Goal: Task Accomplishment & Management: Manage account settings

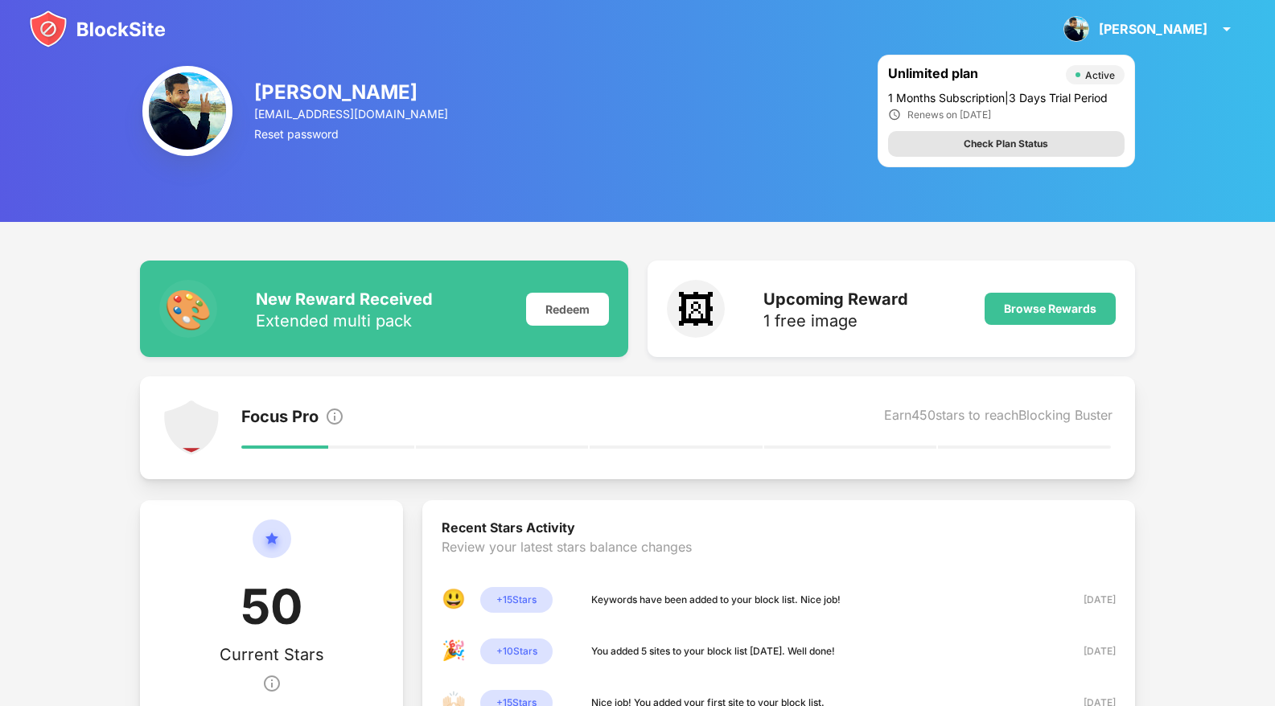
click at [948, 148] on div "Check Plan Status" at bounding box center [1006, 144] width 236 height 26
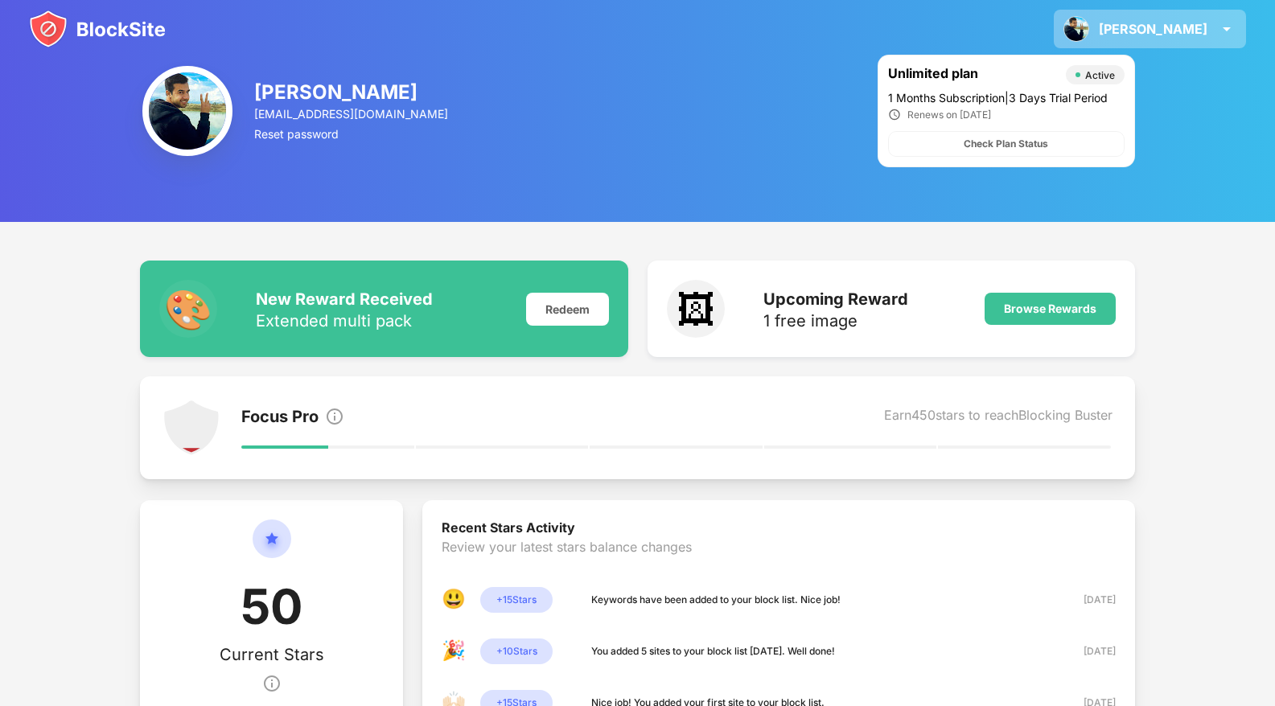
click at [1217, 24] on img at bounding box center [1226, 28] width 19 height 19
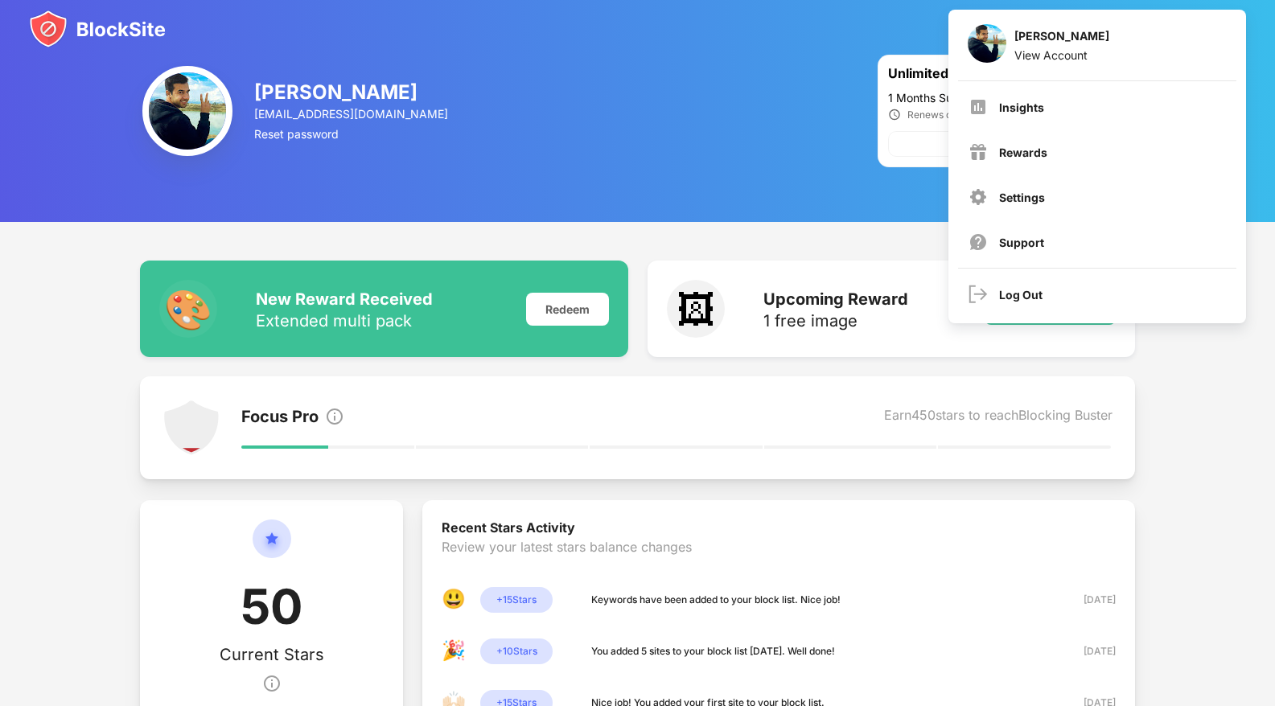
click at [1170, 437] on div "🎨 New Reward Received Extended multi pack Redeem 🖼 Upcoming Reward 1 free image…" at bounding box center [637, 575] width 1275 height 706
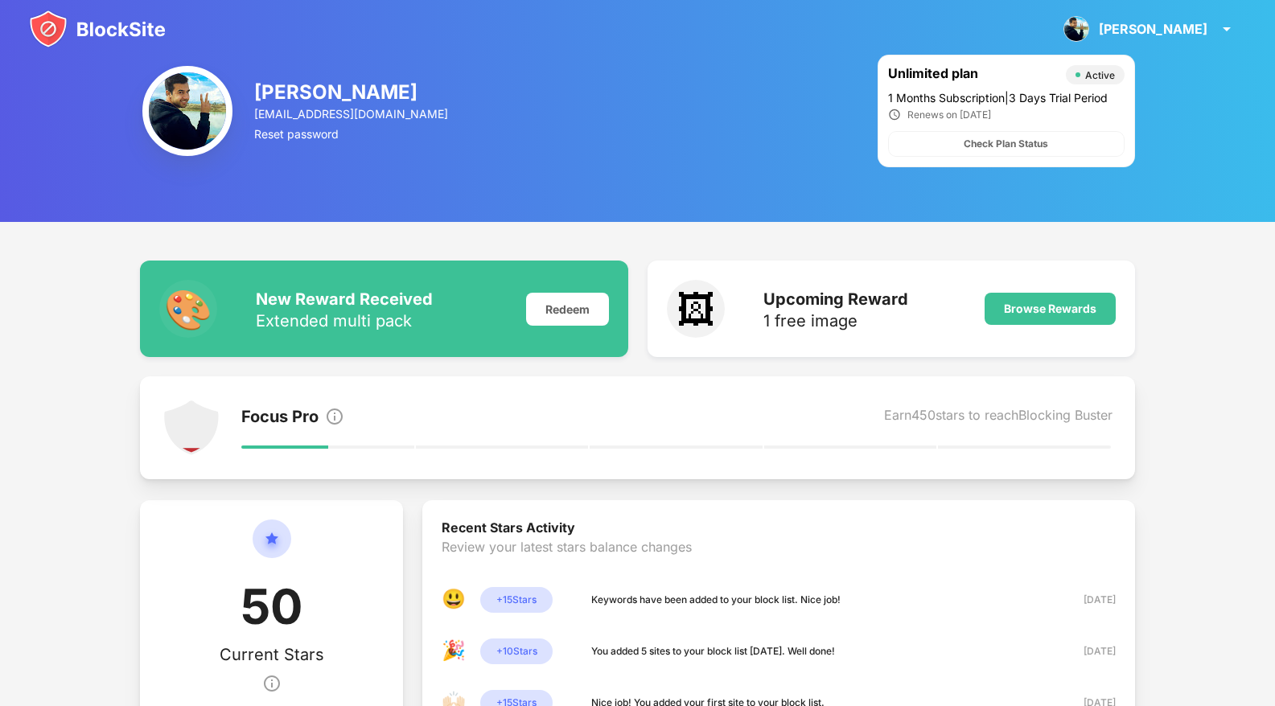
click at [1098, 73] on div "Active" at bounding box center [1100, 75] width 30 height 12
click at [939, 77] on div "Unlimited plan" at bounding box center [973, 74] width 170 height 19
click at [1223, 12] on div "[PERSON_NAME] [PERSON_NAME] View Account Insights Rewards Settings Support Log …" at bounding box center [1150, 29] width 192 height 39
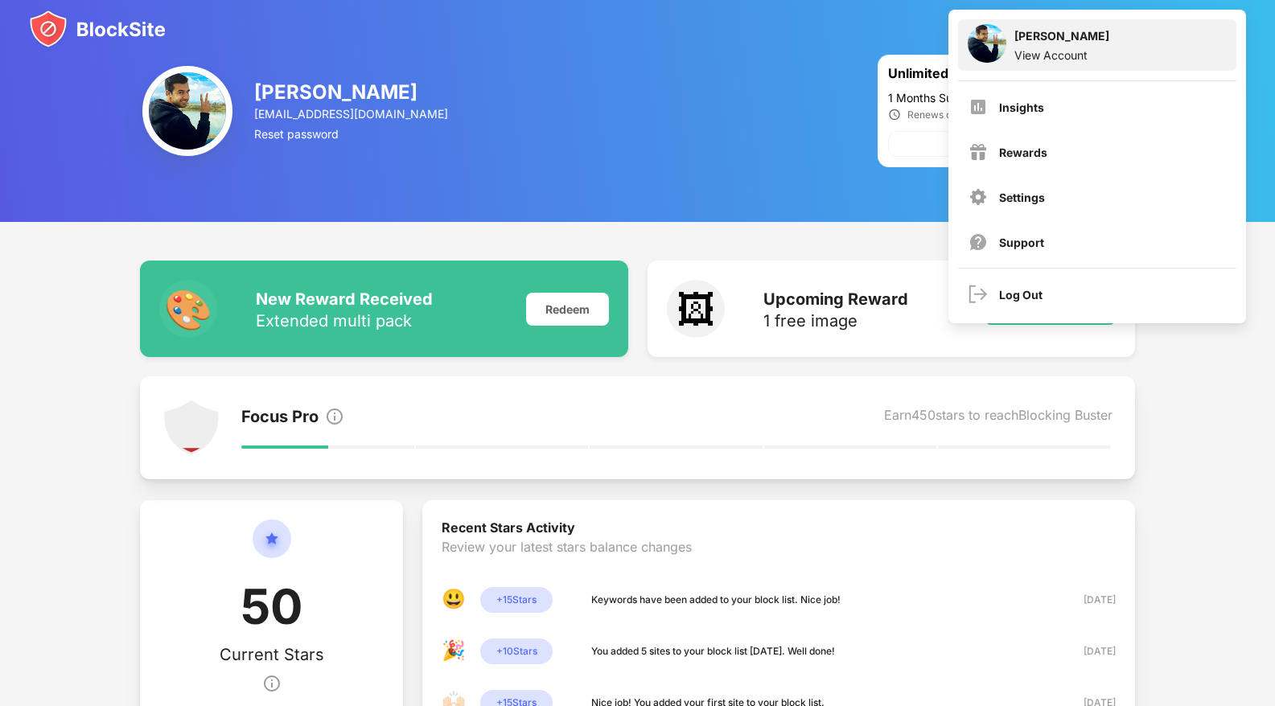
click at [1066, 62] on div "[PERSON_NAME] View Account" at bounding box center [1097, 44] width 278 height 51
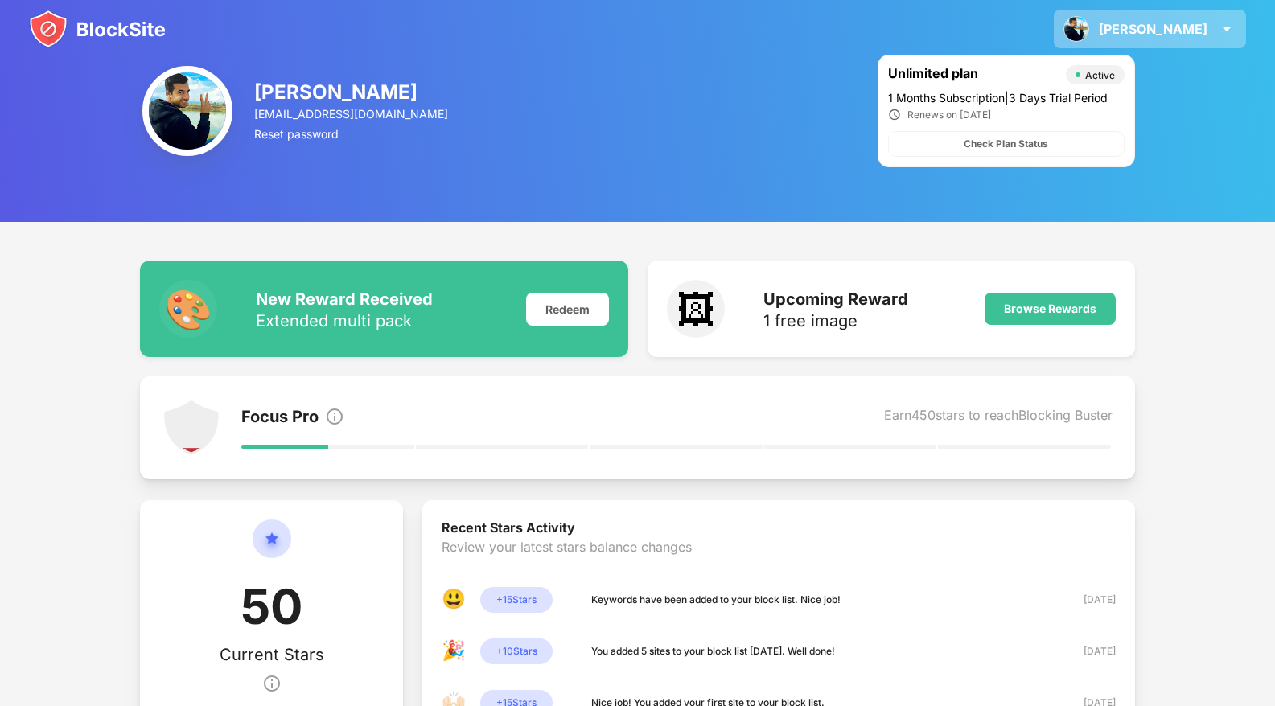
click at [1165, 23] on div "[PERSON_NAME] [PERSON_NAME] View Account Insights Rewards Settings Support Log …" at bounding box center [1150, 29] width 192 height 39
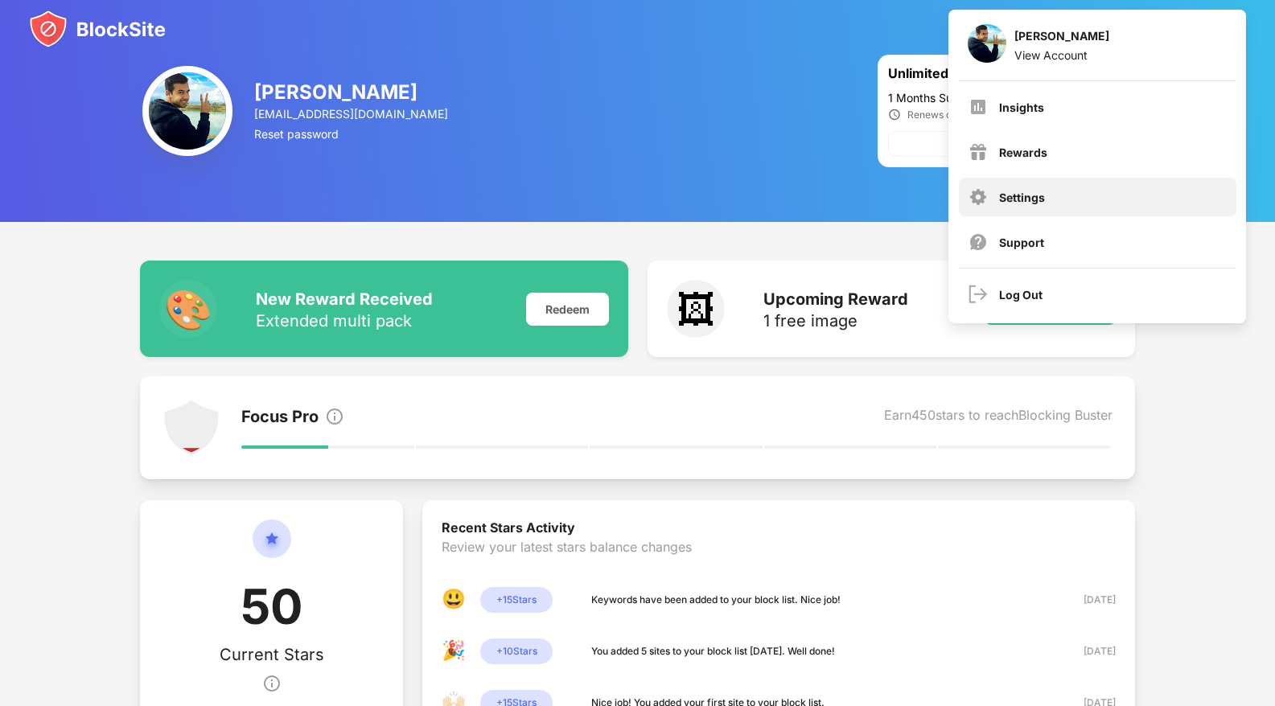
click at [997, 192] on div "Settings" at bounding box center [1098, 197] width 278 height 39
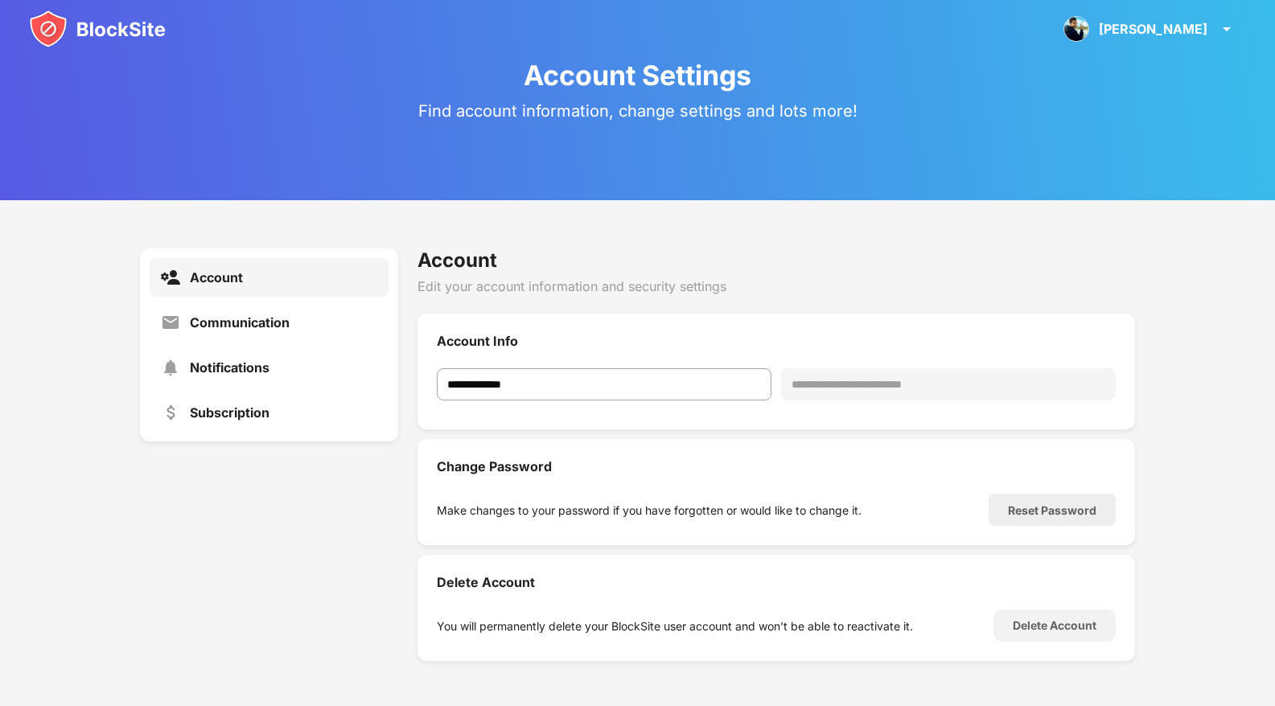
scroll to position [23, 0]
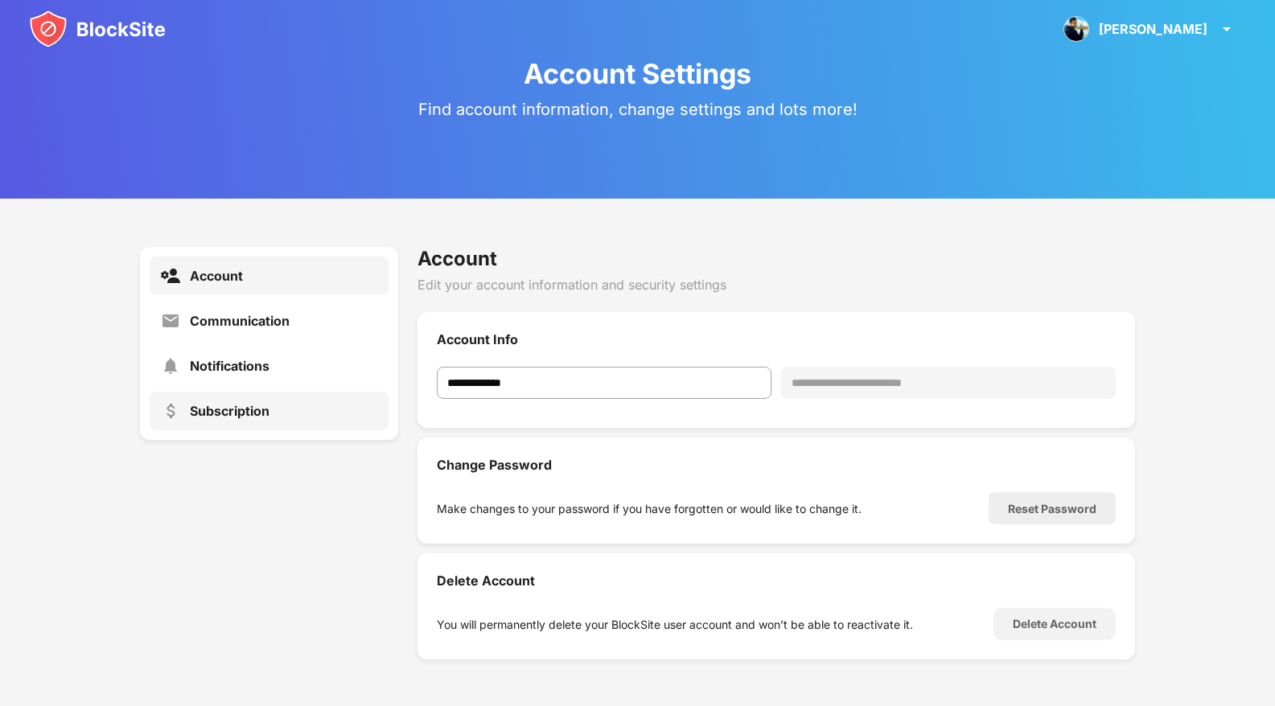
click at [267, 412] on div "Subscription" at bounding box center [230, 411] width 80 height 16
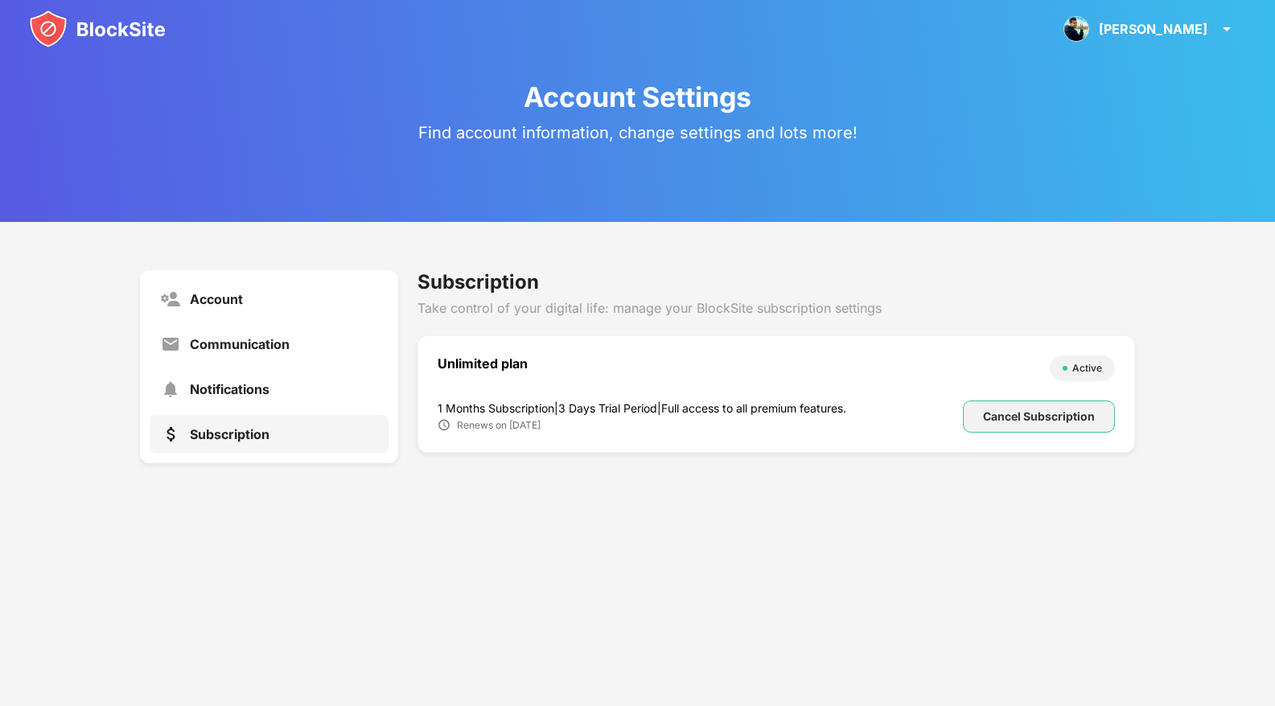
click at [1011, 418] on div "Cancel Subscription" at bounding box center [1039, 416] width 112 height 13
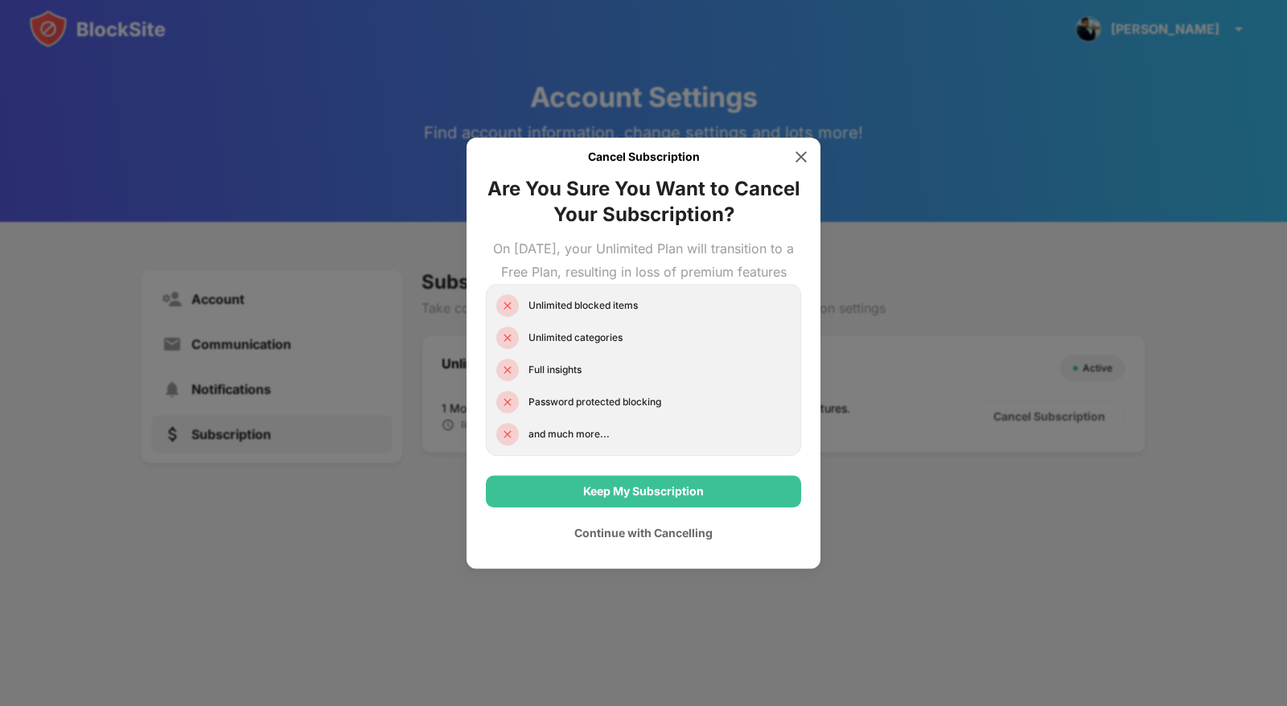
click at [805, 144] on div at bounding box center [801, 157] width 26 height 26
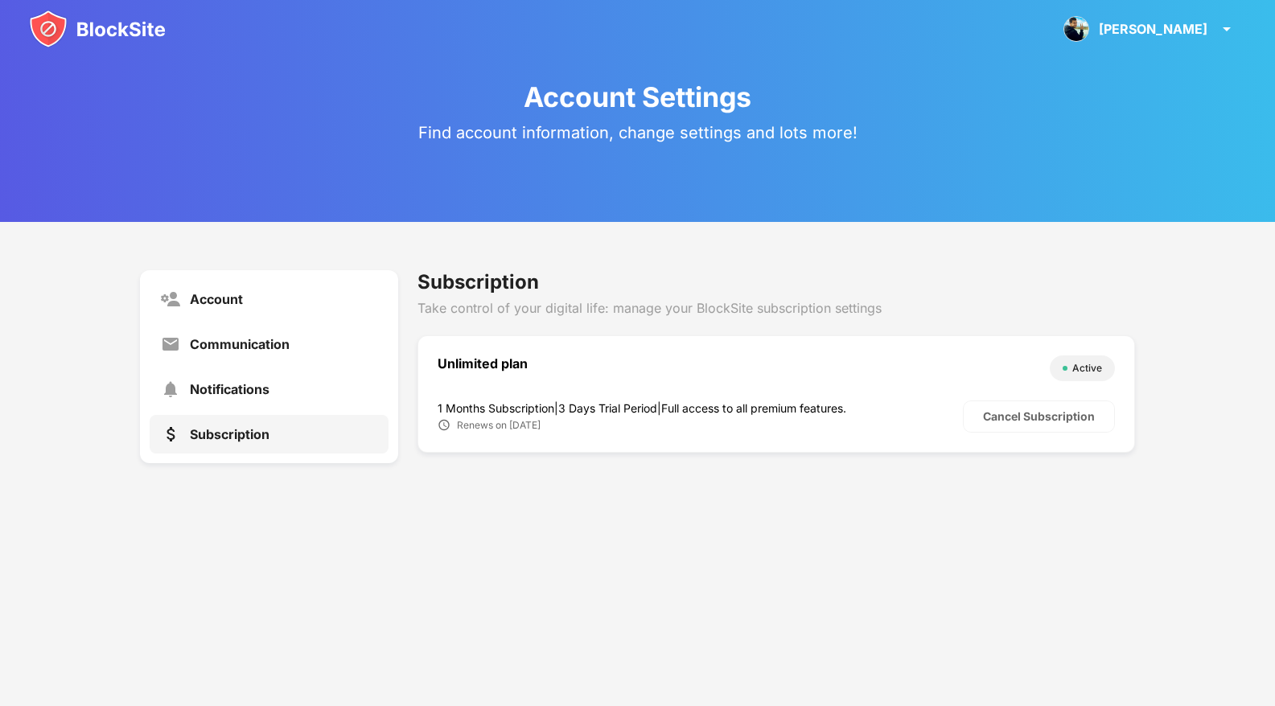
click at [1046, 398] on div "Unlimited plan Active 1 Months Subscription | 3 Days Trial Period | Full access…" at bounding box center [775, 393] width 717 height 117
click at [1011, 417] on div "Cancel Subscription" at bounding box center [1040, 416] width 112 height 13
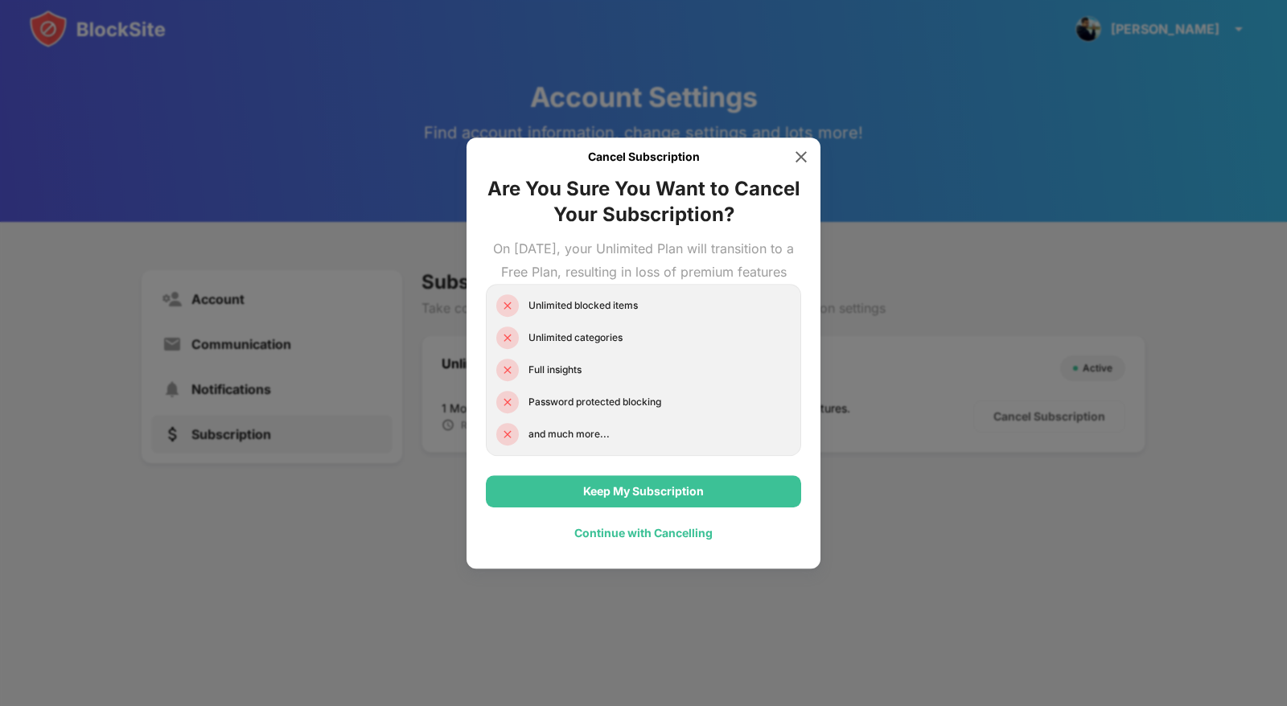
click at [605, 540] on div "Continue with Cancelling" at bounding box center [643, 533] width 138 height 13
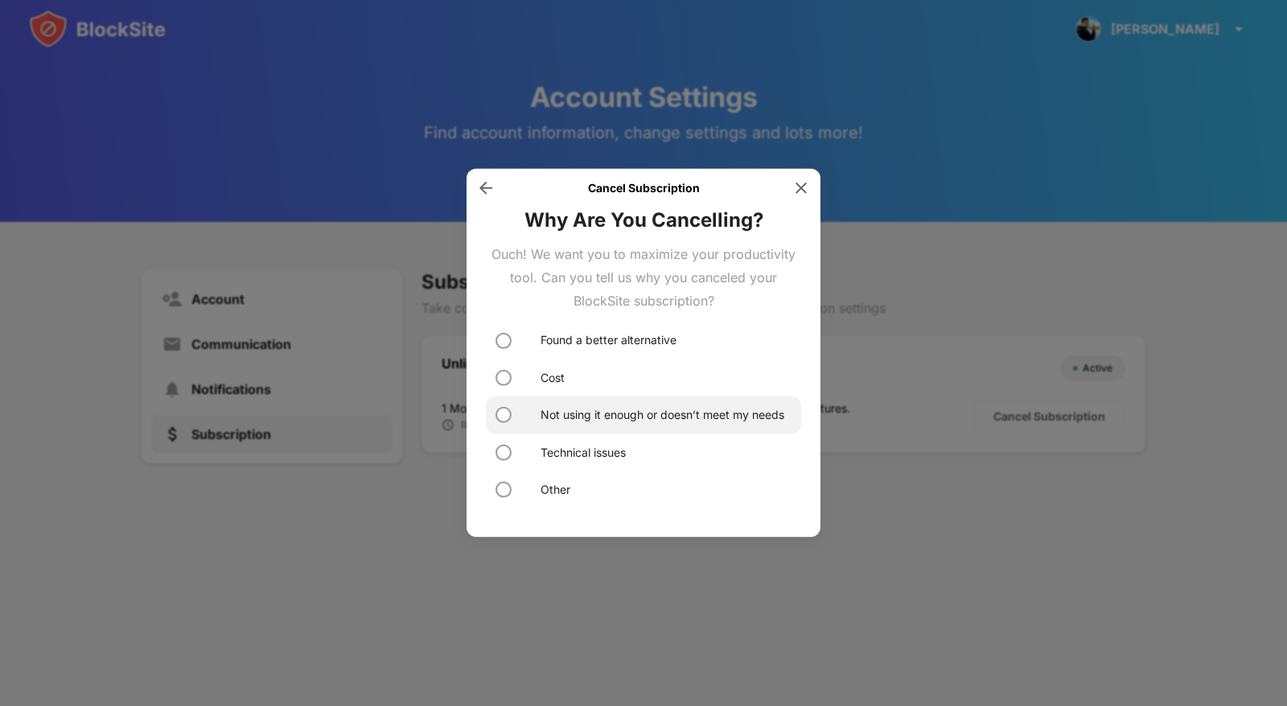
click at [519, 414] on div "Not using it enough or doesn’t meet my needs" at bounding box center [643, 415] width 315 height 37
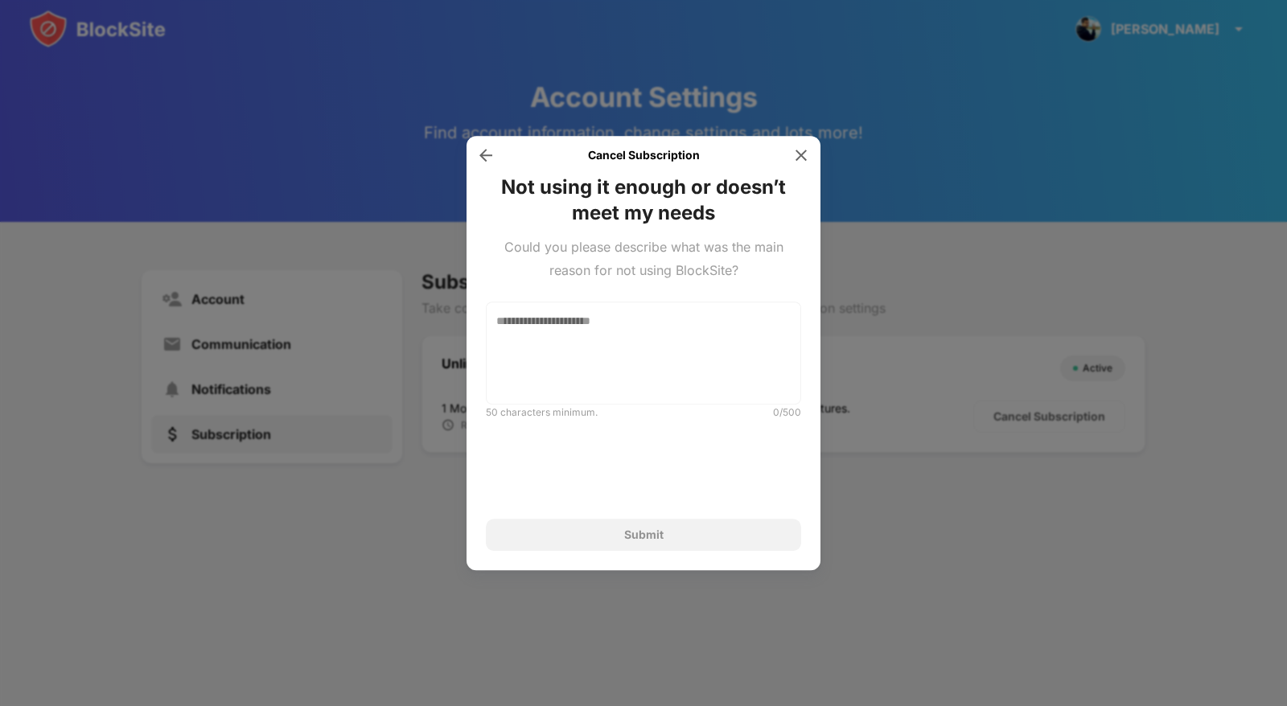
click at [609, 545] on div "Submit" at bounding box center [643, 535] width 315 height 32
click at [483, 151] on img at bounding box center [486, 155] width 16 height 16
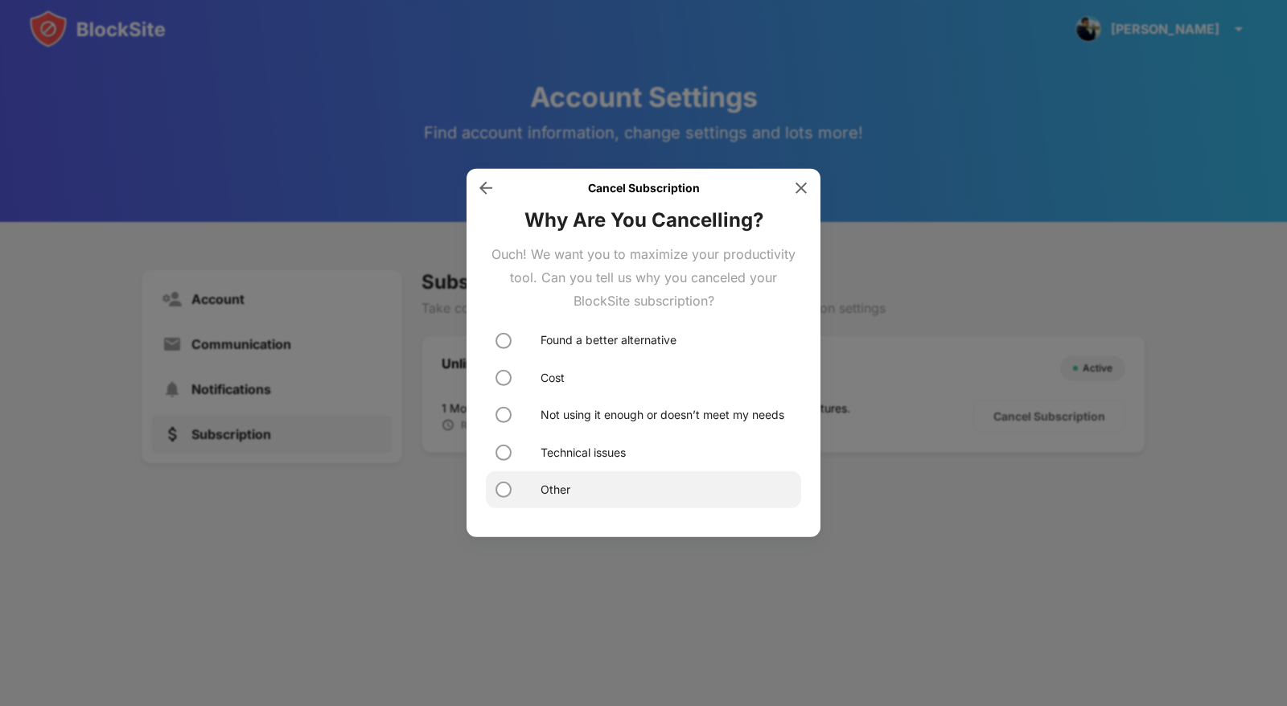
click at [504, 498] on div "Other" at bounding box center [643, 489] width 315 height 37
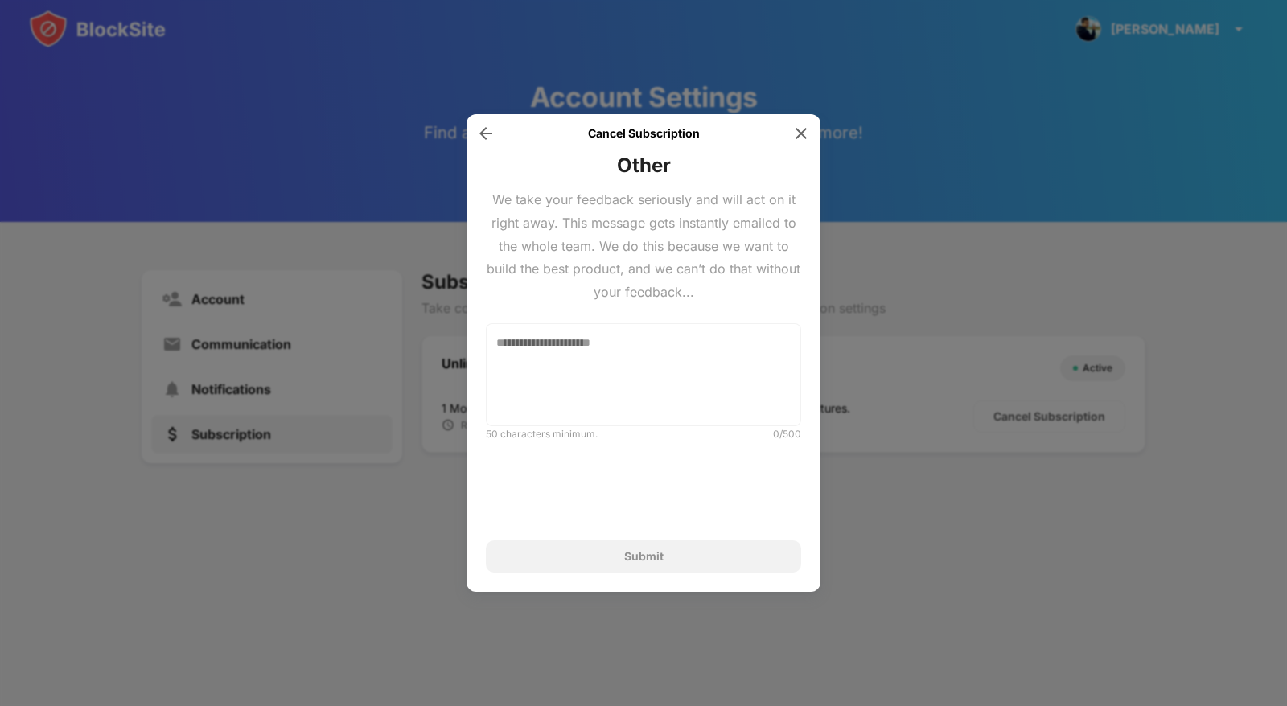
click at [597, 574] on div "Cancel Subscription Other We take your feedback seriously and will act on it ri…" at bounding box center [644, 353] width 354 height 478
click at [597, 561] on div "Submit" at bounding box center [643, 557] width 315 height 32
click at [591, 349] on textarea at bounding box center [643, 374] width 315 height 103
click at [634, 557] on div "Submit" at bounding box center [643, 556] width 39 height 13
click at [647, 380] on textarea "**********" at bounding box center [643, 374] width 315 height 103
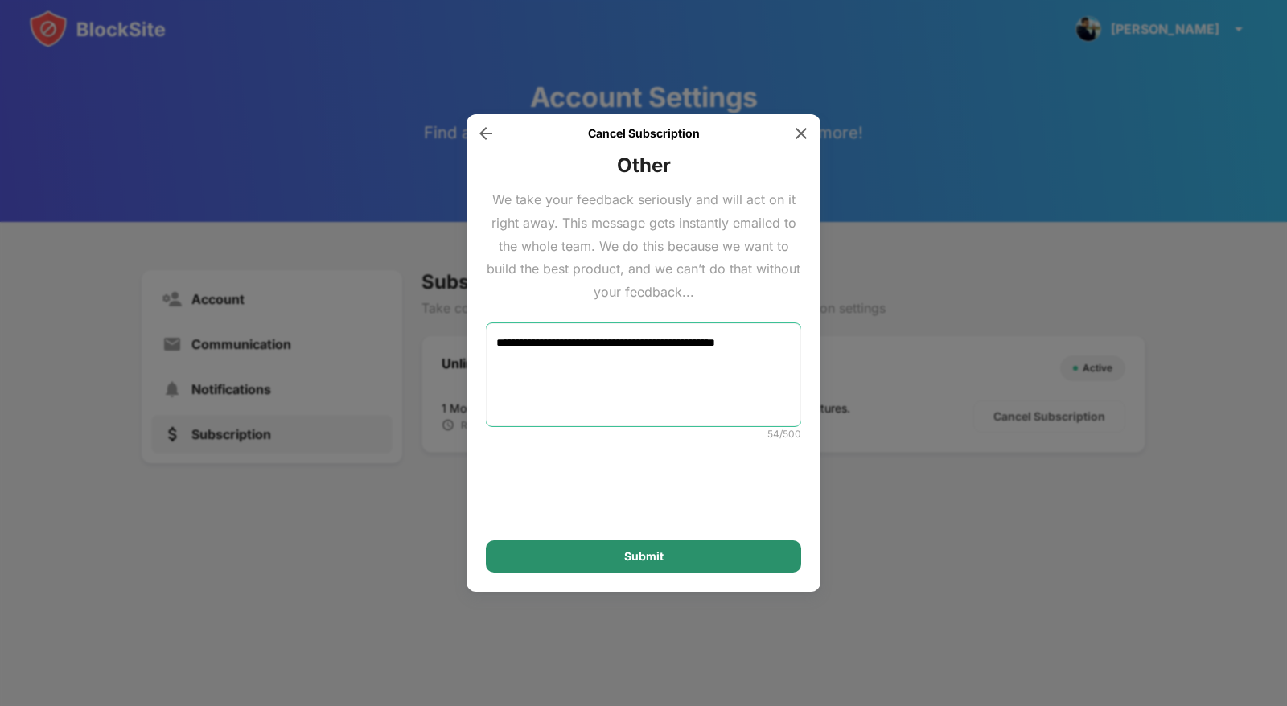
type textarea "**********"
click at [716, 561] on div "Submit" at bounding box center [643, 557] width 315 height 32
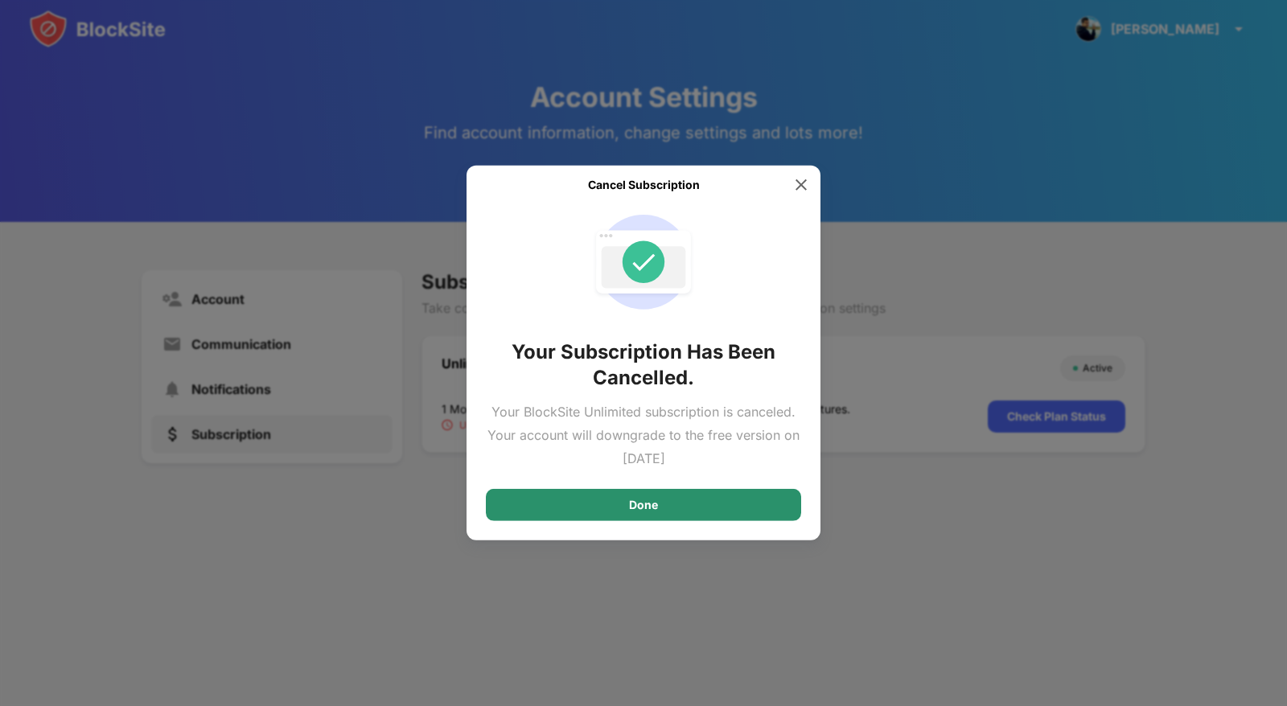
click at [555, 508] on div "Done" at bounding box center [643, 505] width 315 height 32
